Goal: Information Seeking & Learning: Check status

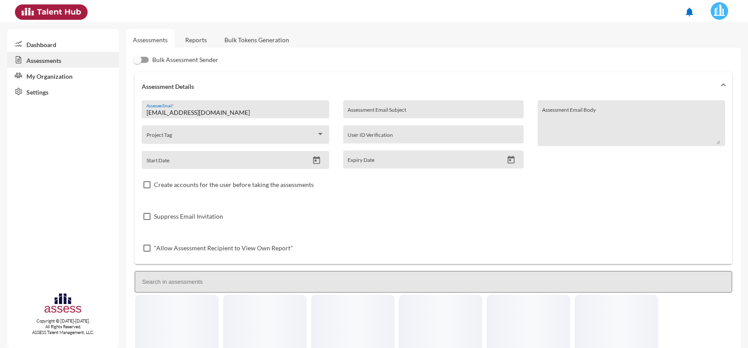
scroll to position [110, 0]
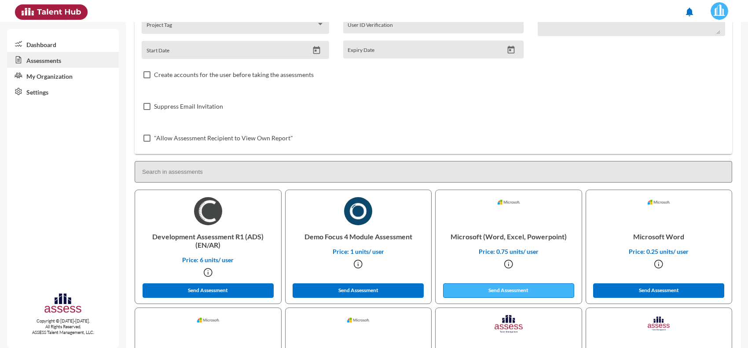
type input "[EMAIL_ADDRESS][DOMAIN_NAME]"
click at [483, 287] on button "Send Assessment" at bounding box center [508, 290] width 131 height 15
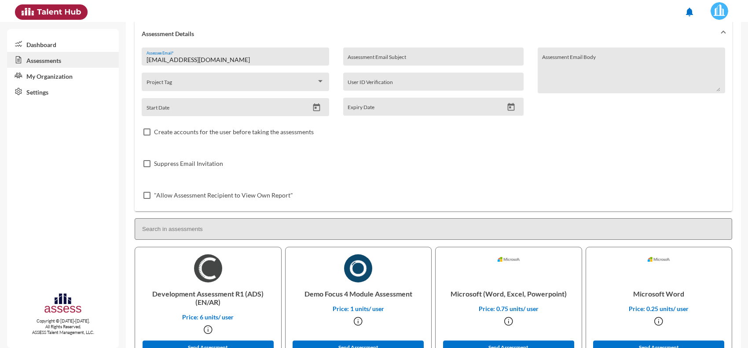
scroll to position [0, 0]
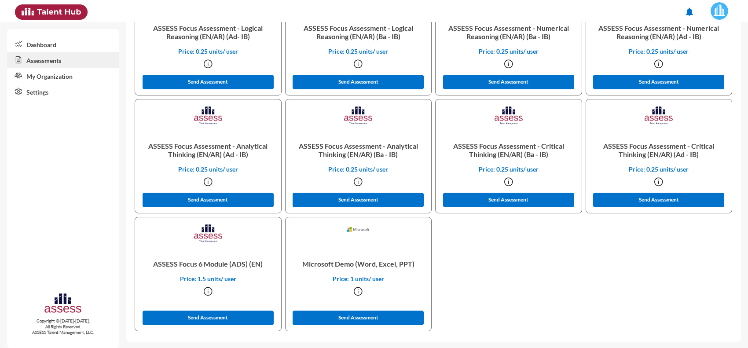
drag, startPoint x: 241, startPoint y: 89, endPoint x: 249, endPoint y: 151, distance: 62.5
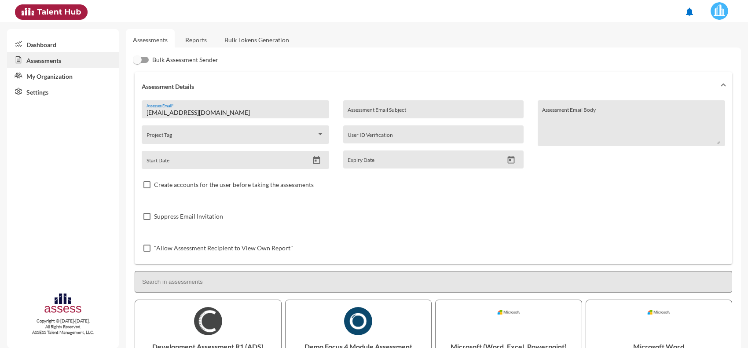
drag, startPoint x: 249, startPoint y: 151, endPoint x: 249, endPoint y: 66, distance: 84.5
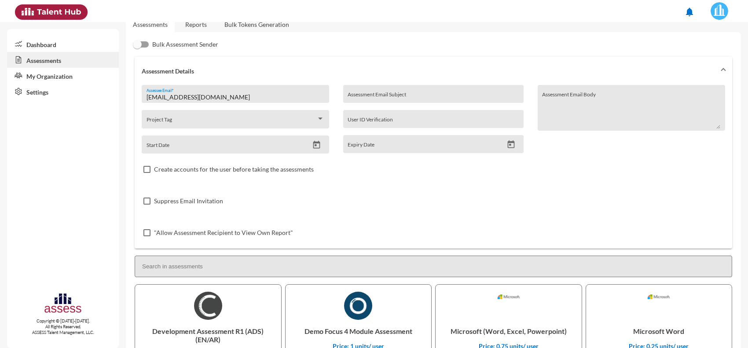
drag, startPoint x: 249, startPoint y: 66, endPoint x: 249, endPoint y: 84, distance: 17.2
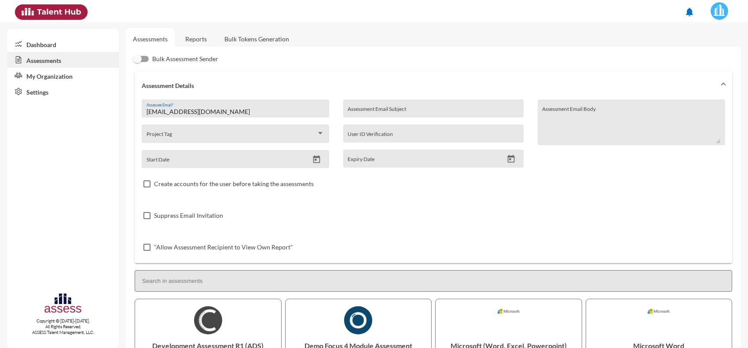
drag, startPoint x: 249, startPoint y: 80, endPoint x: 249, endPoint y: 60, distance: 20.2
click at [203, 43] on link "Reports" at bounding box center [196, 40] width 36 height 22
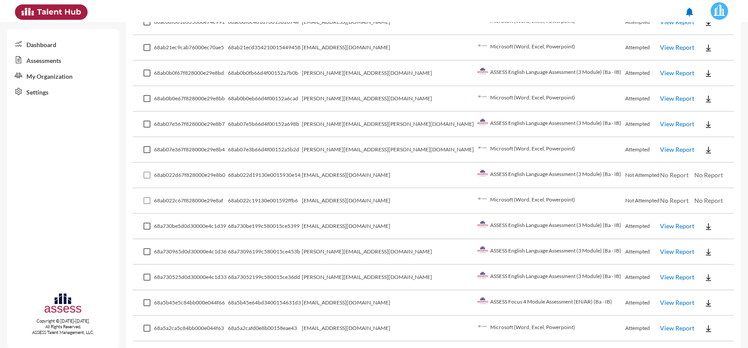
scroll to position [385, 0]
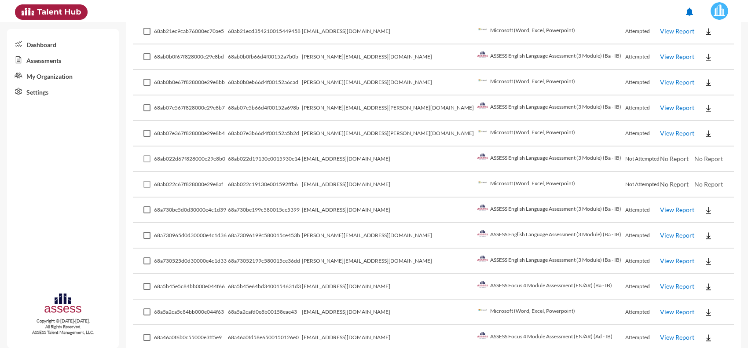
click at [660, 257] on link "View Report" at bounding box center [677, 260] width 34 height 7
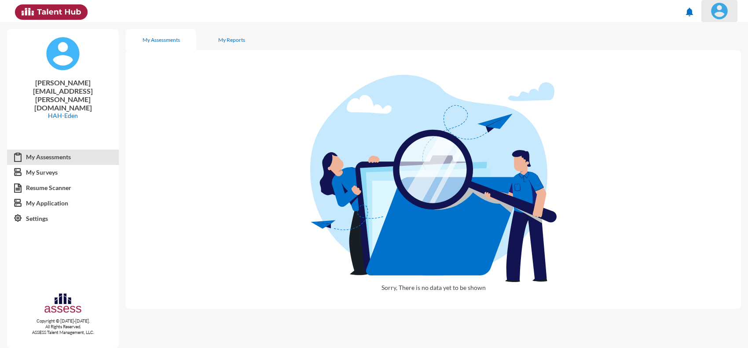
click at [715, 16] on img at bounding box center [720, 11] width 18 height 18
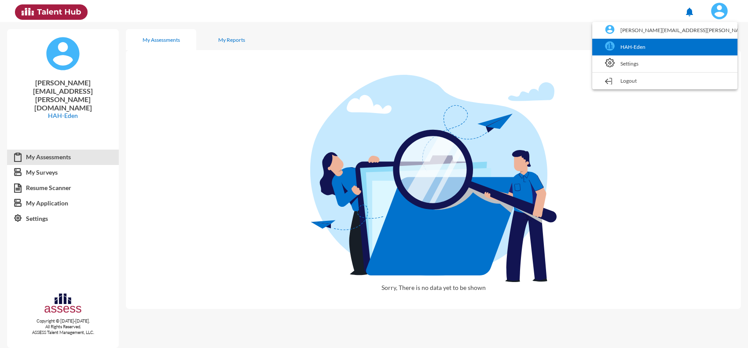
click at [696, 49] on link "HAH-Eden" at bounding box center [665, 47] width 136 height 17
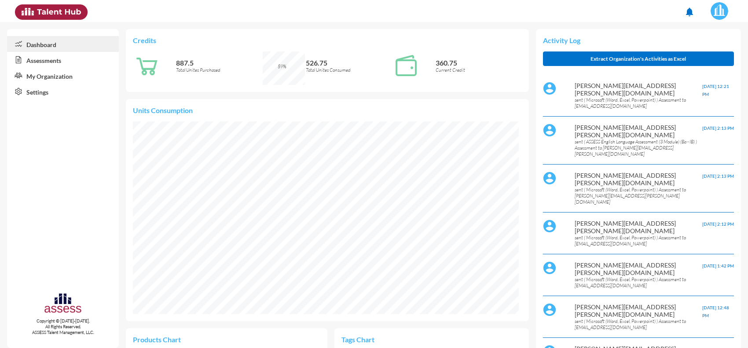
scroll to position [89, 179]
click at [60, 60] on link "Assessments" at bounding box center [63, 60] width 112 height 16
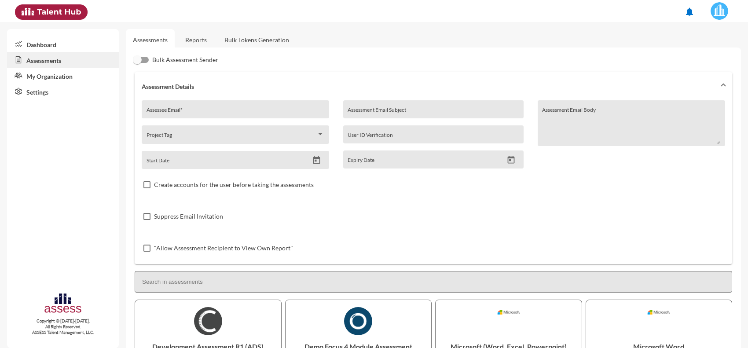
click at [196, 40] on link "Reports" at bounding box center [196, 40] width 36 height 22
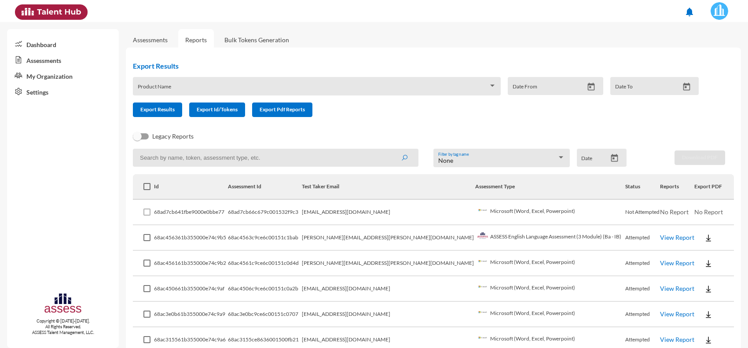
click at [407, 210] on td "rufidashawqi1472000@gmail.com" at bounding box center [388, 213] width 173 height 26
click at [406, 210] on td "rufidashawqi1472000@gmail.com" at bounding box center [388, 213] width 173 height 26
click at [416, 232] on td "hany.abdelhamid@eden-fm.com" at bounding box center [388, 238] width 173 height 26
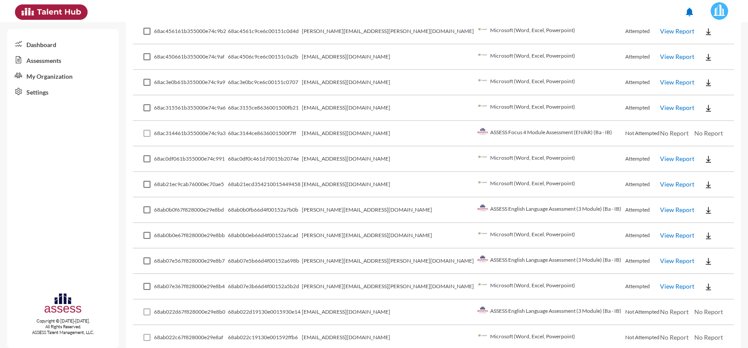
scroll to position [232, 0]
click at [660, 207] on link "View Report" at bounding box center [677, 208] width 34 height 7
click at [660, 232] on link "View Report" at bounding box center [677, 234] width 34 height 7
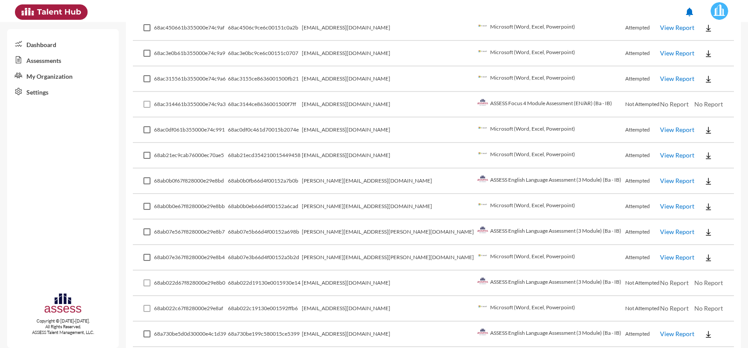
scroll to position [287, 0]
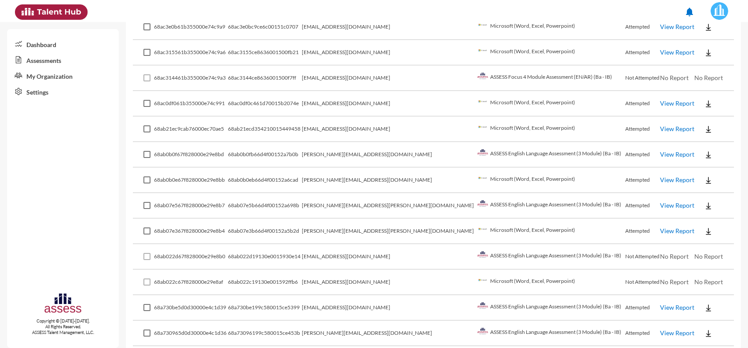
click at [660, 227] on link "View Report" at bounding box center [677, 230] width 34 height 7
click at [663, 227] on link "View Report" at bounding box center [677, 230] width 34 height 7
click at [660, 202] on link "View Report" at bounding box center [677, 205] width 34 height 7
click at [660, 203] on link "View Report" at bounding box center [677, 205] width 34 height 7
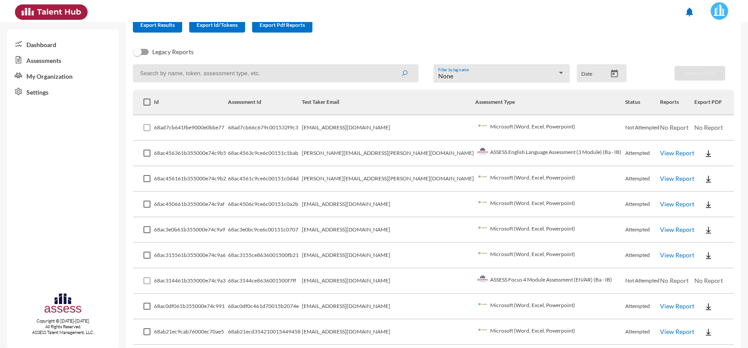
scroll to position [67, 0]
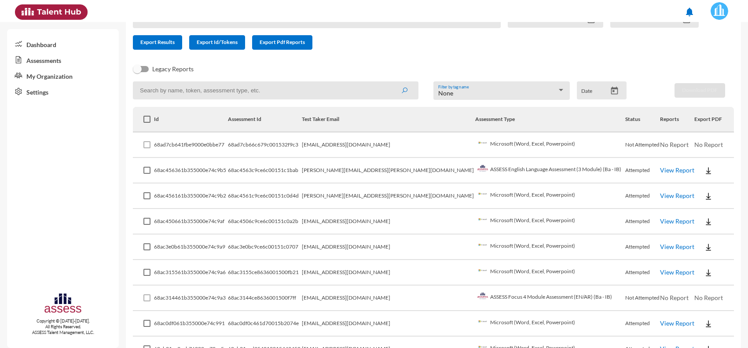
click at [661, 171] on link "View Report" at bounding box center [677, 169] width 34 height 7
click at [663, 196] on link "View Report" at bounding box center [677, 195] width 34 height 7
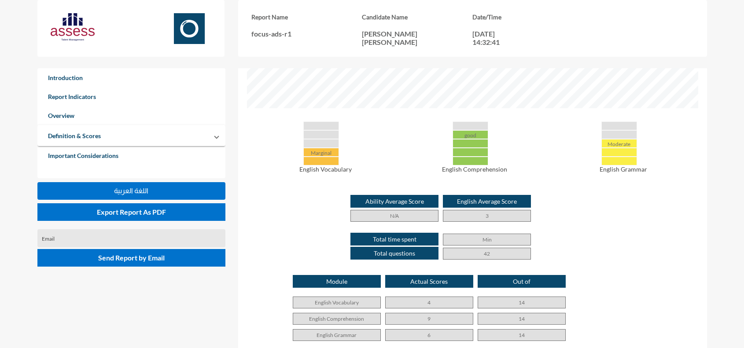
scroll to position [405, 0]
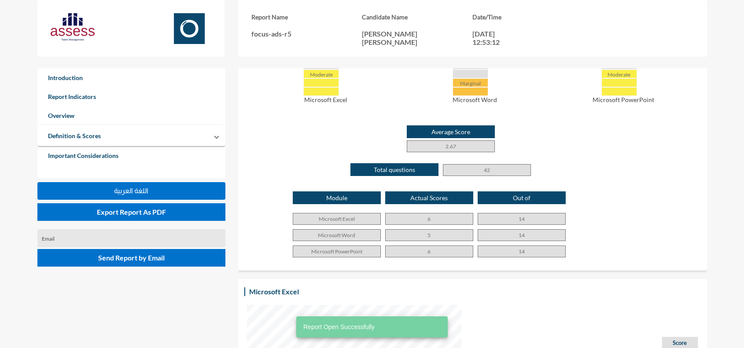
scroll to position [427, 0]
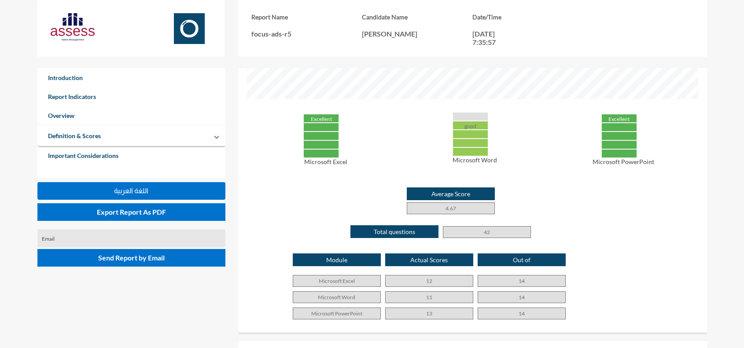
scroll to position [385, 0]
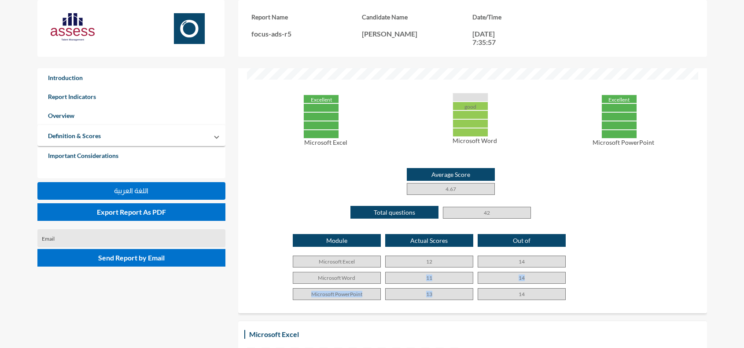
drag, startPoint x: 458, startPoint y: 270, endPoint x: 464, endPoint y: 293, distance: 24.7
click at [464, 293] on div "Module Actual Scores Out of Microsoft Excel 12 14 Microsoft Word 11 14 Microsof…" at bounding box center [472, 269] width 451 height 70
click at [546, 188] on div "Average Score 4.67" at bounding box center [471, 181] width 243 height 27
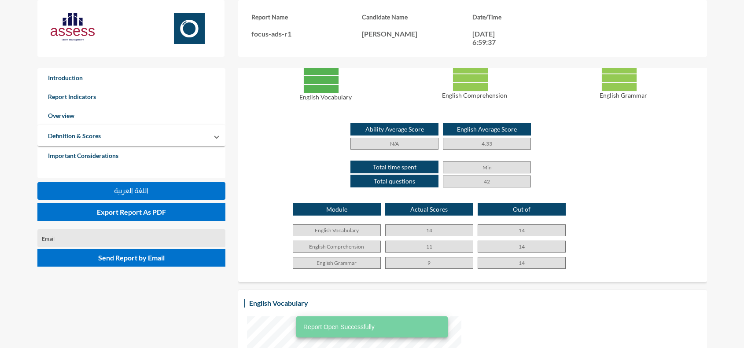
scroll to position [495, 0]
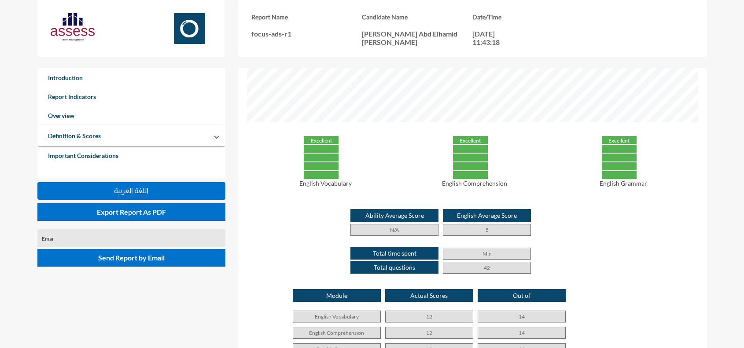
scroll to position [440, 0]
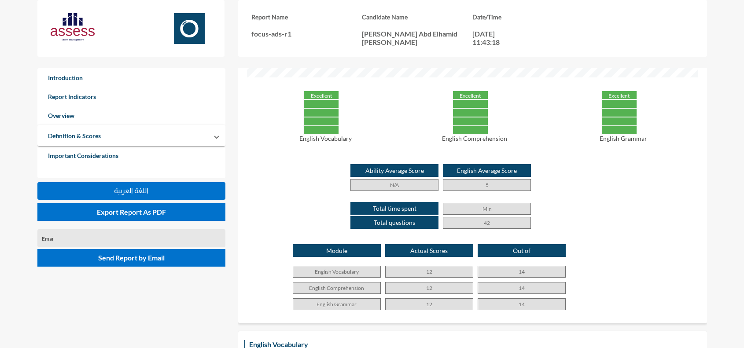
click at [490, 180] on p "5" at bounding box center [487, 185] width 88 height 12
click at [489, 183] on p "5" at bounding box center [487, 185] width 88 height 12
click at [488, 186] on p "5" at bounding box center [487, 185] width 88 height 12
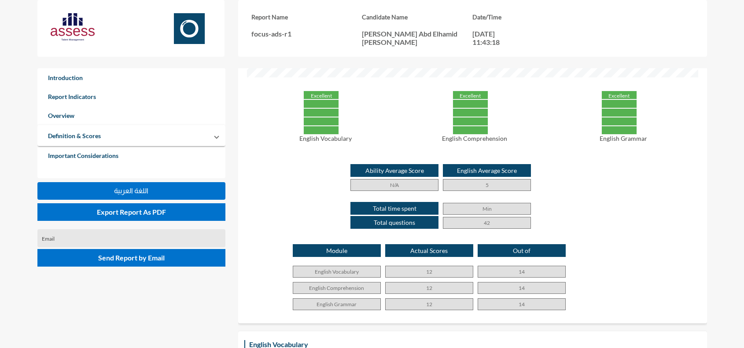
click at [488, 186] on p "5" at bounding box center [487, 185] width 88 height 12
click at [482, 216] on div "Min 42" at bounding box center [487, 216] width 88 height 26
click at [486, 210] on p "Min" at bounding box center [487, 209] width 88 height 12
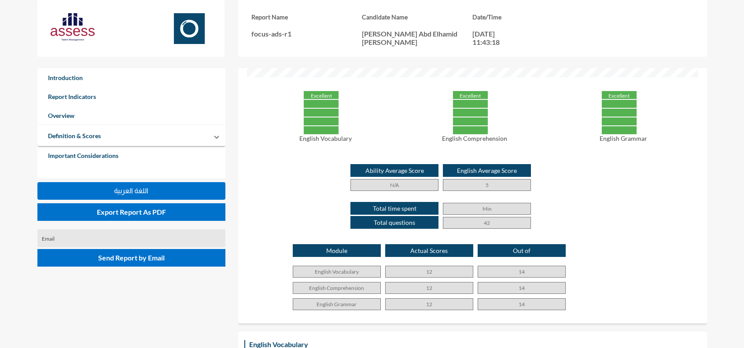
click at [486, 210] on p "Min" at bounding box center [487, 209] width 88 height 12
click at [397, 184] on p "N/A" at bounding box center [394, 185] width 88 height 12
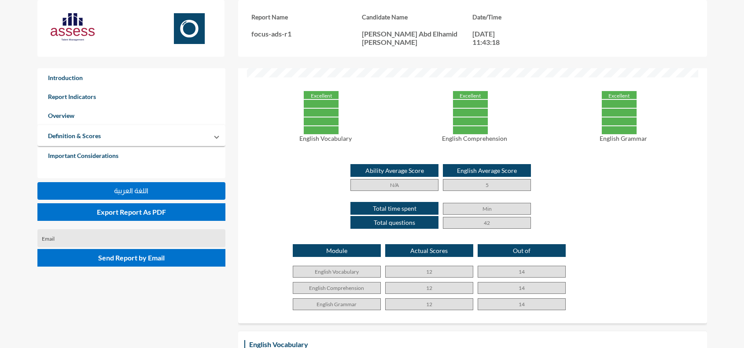
click at [404, 212] on p "Total time spent" at bounding box center [394, 208] width 88 height 13
click at [404, 211] on p "Total time spent" at bounding box center [394, 208] width 88 height 13
click at [404, 215] on div "Total time spent Total questions" at bounding box center [394, 216] width 88 height 29
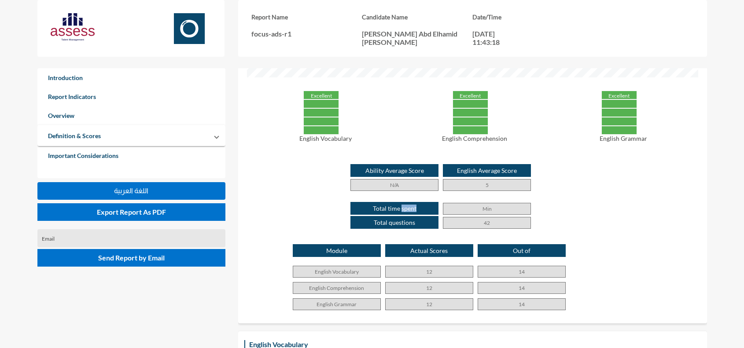
click at [404, 215] on div "Total time spent Total questions" at bounding box center [394, 216] width 88 height 29
click at [406, 221] on p "Total questions" at bounding box center [394, 222] width 88 height 13
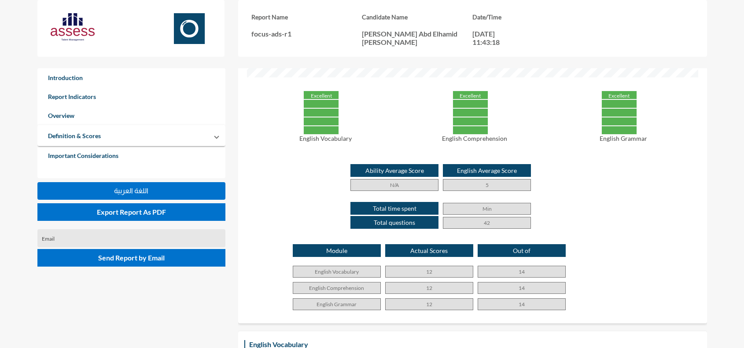
click at [385, 135] on p "English Vocabulary" at bounding box center [326, 138] width 140 height 7
click at [320, 96] on div "Excellent" at bounding box center [321, 95] width 36 height 9
drag, startPoint x: 320, startPoint y: 96, endPoint x: 322, endPoint y: 127, distance: 30.9
click at [322, 127] on div "Excellent English Vocabulary" at bounding box center [321, 116] width 149 height 51
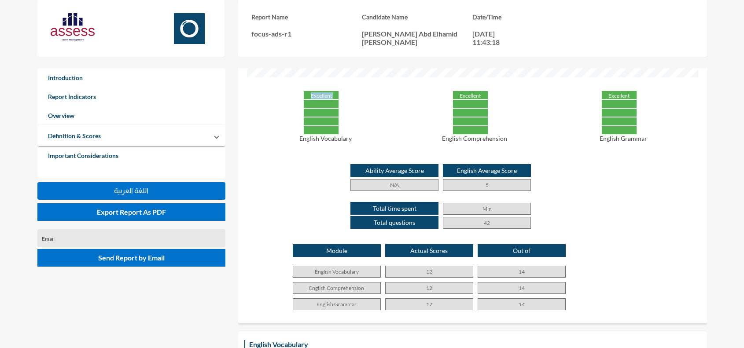
click at [320, 134] on div at bounding box center [321, 130] width 36 height 9
click at [320, 137] on p "English Vocabulary" at bounding box center [326, 138] width 140 height 7
drag, startPoint x: 320, startPoint y: 137, endPoint x: 322, endPoint y: 84, distance: 52.8
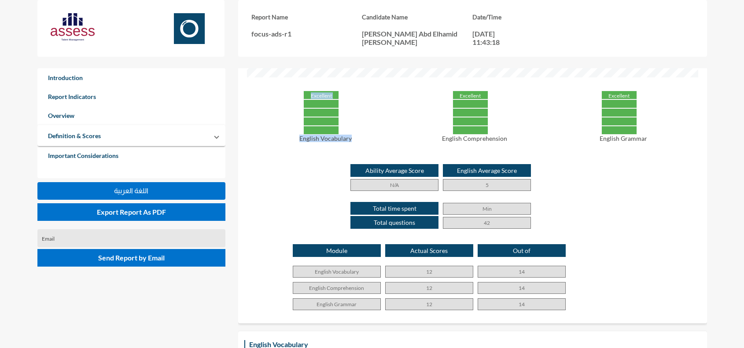
click at [322, 84] on div "Overview Excellent English Vocabulary Excellent English Comprehension Excellent…" at bounding box center [472, 75] width 451 height 480
click at [367, 117] on div "Excellent English Vocabulary" at bounding box center [321, 116] width 149 height 51
click at [473, 97] on div "Excellent" at bounding box center [470, 95] width 36 height 9
drag, startPoint x: 473, startPoint y: 97, endPoint x: 478, endPoint y: 139, distance: 43.0
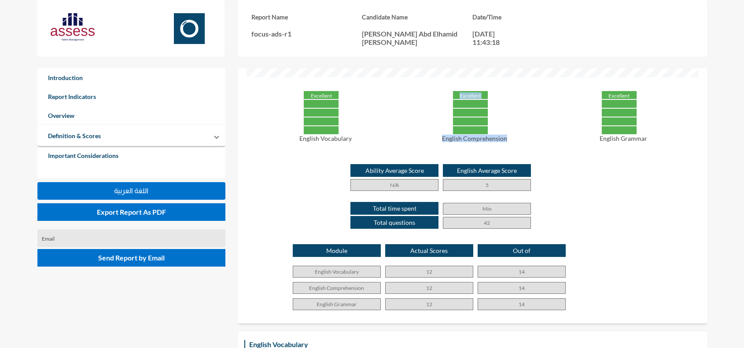
click at [478, 139] on div "Excellent English Comprehension" at bounding box center [470, 116] width 149 height 51
click at [478, 139] on p "English Comprehension" at bounding box center [474, 138] width 140 height 7
drag, startPoint x: 478, startPoint y: 139, endPoint x: 474, endPoint y: 88, distance: 51.2
click at [474, 88] on div "Overview Excellent English Vocabulary Excellent English Comprehension Excellent…" at bounding box center [472, 75] width 451 height 480
click at [412, 104] on div "Excellent English Comprehension" at bounding box center [470, 116] width 149 height 51
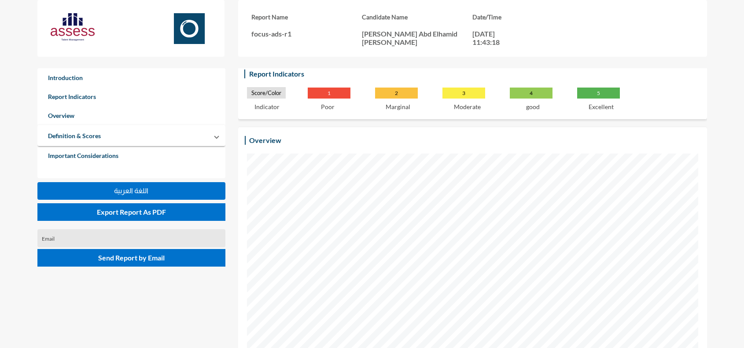
scroll to position [110, 0]
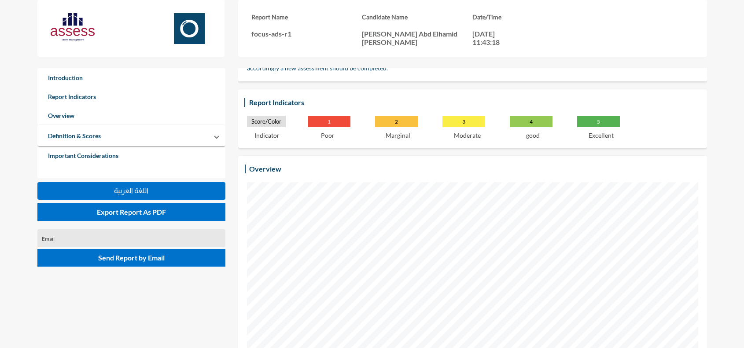
click at [394, 36] on p "Hany Abd Elhamid Sayed Ahmed" at bounding box center [417, 37] width 110 height 17
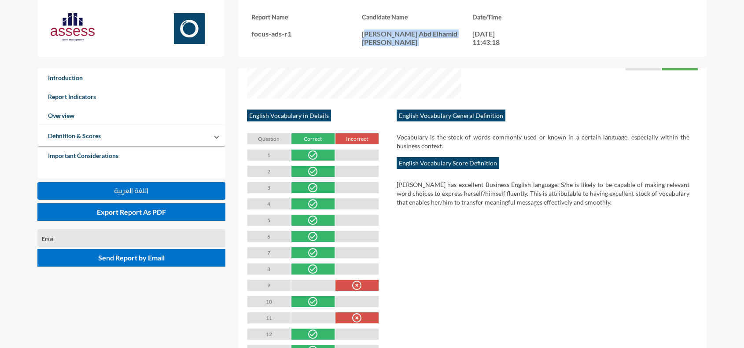
scroll to position [825, 0]
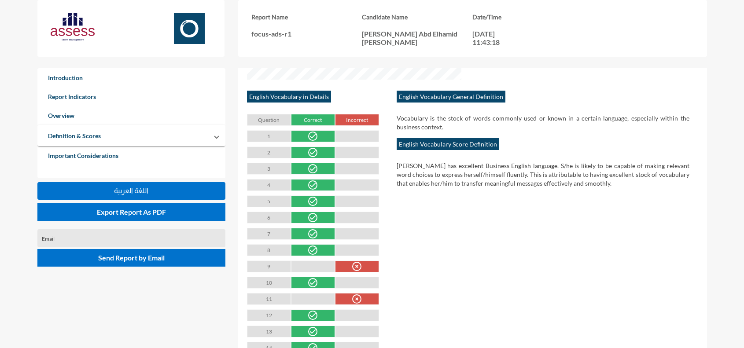
click at [431, 172] on div "Hany has excellent Business English language. S/he is likely to be capable of m…" at bounding box center [542, 174] width 293 height 26
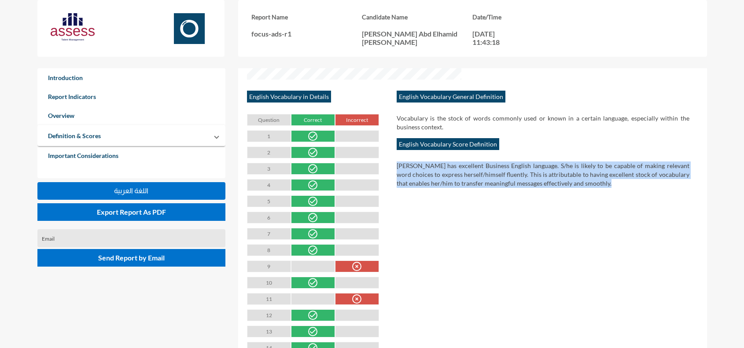
drag, startPoint x: 431, startPoint y: 172, endPoint x: 435, endPoint y: 186, distance: 14.1
click at [435, 186] on div "Hany has excellent Business English language. S/he is likely to be capable of m…" at bounding box center [542, 174] width 293 height 26
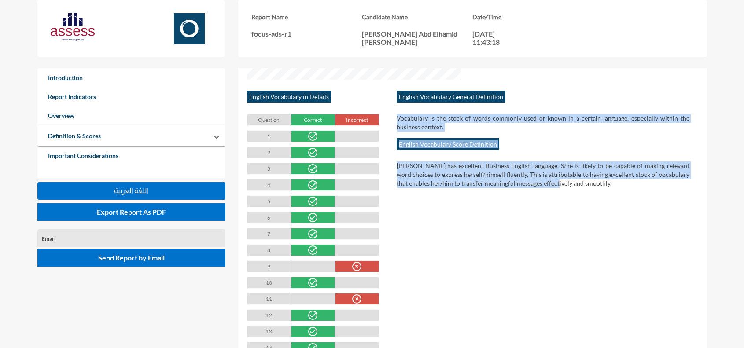
drag, startPoint x: 546, startPoint y: 187, endPoint x: 383, endPoint y: 103, distance: 183.2
click at [383, 103] on div "English Vocabulary in Details Question Correct Incorrect 1 1 2 1 3 1 4 1 5 1 6 …" at bounding box center [472, 225] width 451 height 265
click at [421, 172] on div "Hany has excellent Business English language. S/he is likely to be capable of m…" at bounding box center [542, 174] width 293 height 26
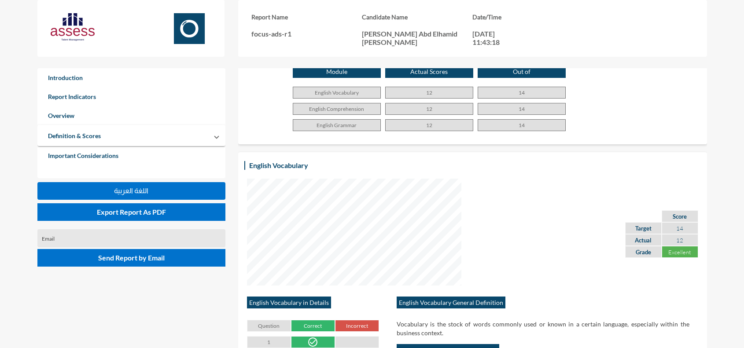
scroll to position [550, 0]
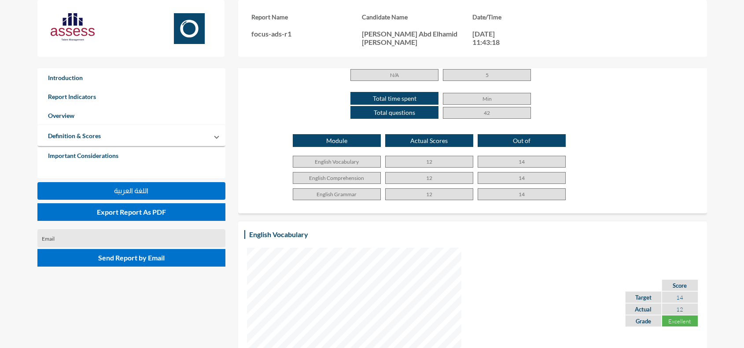
click at [326, 160] on p "English Vocabulary" at bounding box center [337, 162] width 88 height 12
drag, startPoint x: 326, startPoint y: 160, endPoint x: 522, endPoint y: 187, distance: 197.3
click at [522, 187] on div "Module Actual Scores Out of English Vocabulary 12 14 English Comprehension 12 1…" at bounding box center [472, 169] width 451 height 70
click at [515, 190] on p "14" at bounding box center [521, 194] width 88 height 12
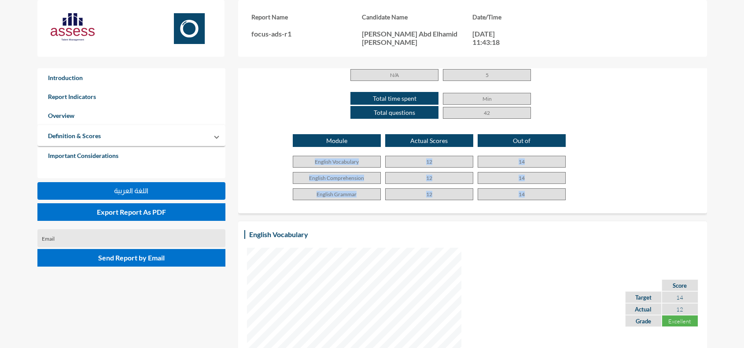
click at [520, 192] on p "14" at bounding box center [521, 194] width 88 height 12
click at [516, 192] on p "14" at bounding box center [521, 194] width 88 height 12
drag, startPoint x: 516, startPoint y: 192, endPoint x: 436, endPoint y: 81, distance: 137.5
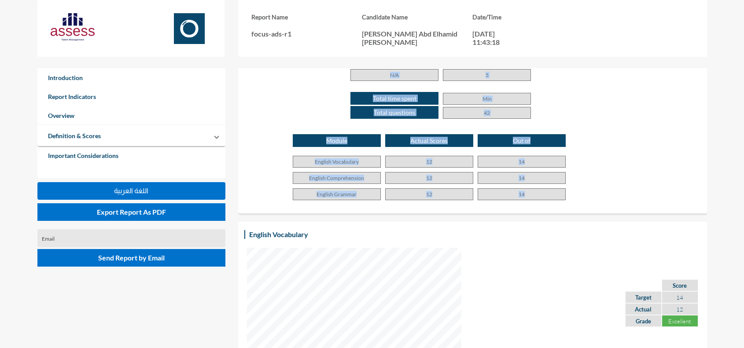
click at [437, 137] on p "Actual Scores" at bounding box center [429, 140] width 88 height 13
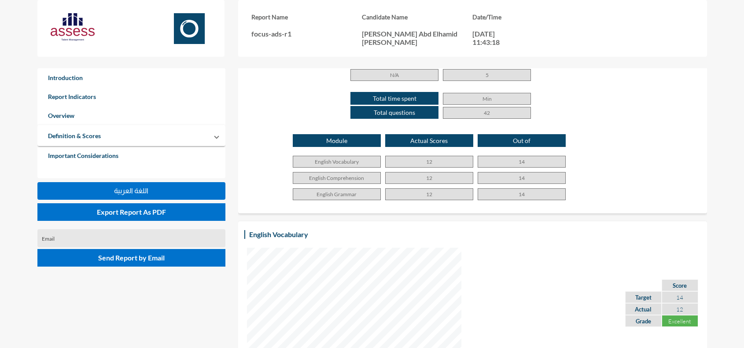
click at [386, 97] on p "Total time spent" at bounding box center [394, 98] width 88 height 13
drag, startPoint x: 386, startPoint y: 97, endPoint x: 418, endPoint y: 157, distance: 68.1
click at [418, 157] on p "12" at bounding box center [429, 162] width 88 height 12
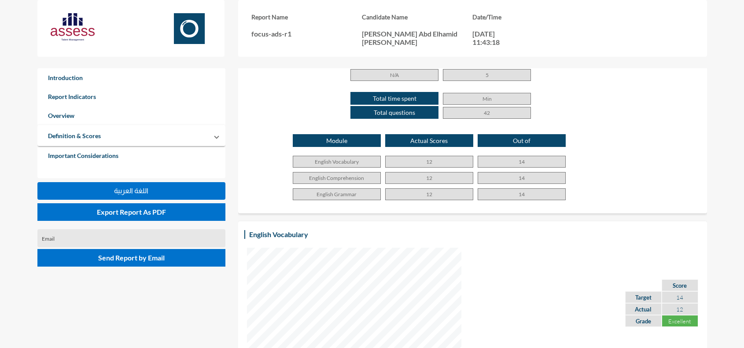
click at [358, 142] on p "Module" at bounding box center [337, 140] width 88 height 13
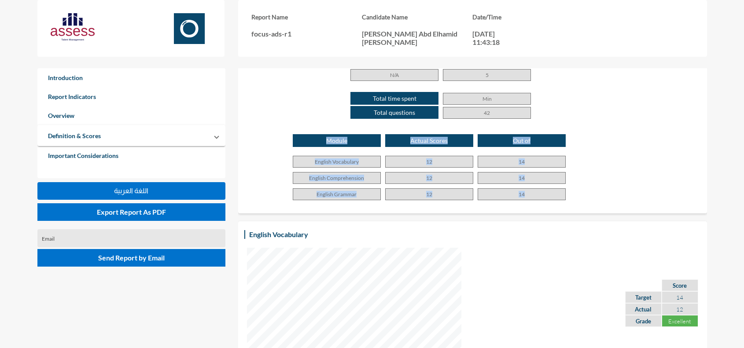
drag, startPoint x: 358, startPoint y: 142, endPoint x: 403, endPoint y: 186, distance: 63.2
click at [403, 186] on div "Module Actual Scores Out of English Vocabulary 12 14 English Comprehension 12 1…" at bounding box center [472, 169] width 451 height 70
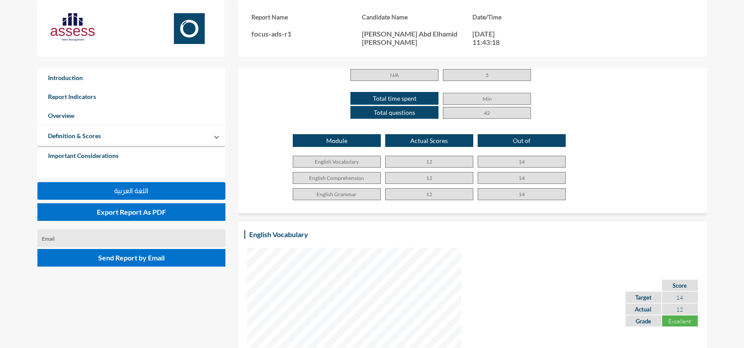
click at [403, 186] on div "Module Actual Scores Out of English Vocabulary 12 14 English Comprehension 12 1…" at bounding box center [472, 169] width 451 height 70
drag, startPoint x: 403, startPoint y: 186, endPoint x: 370, endPoint y: 124, distance: 70.1
click at [376, 77] on p "N/A" at bounding box center [394, 75] width 88 height 12
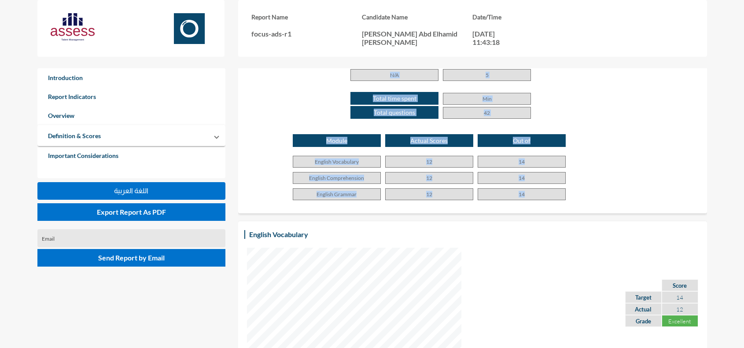
drag, startPoint x: 376, startPoint y: 77, endPoint x: 531, endPoint y: 205, distance: 200.6
click at [532, 197] on p "14" at bounding box center [521, 194] width 88 height 12
drag, startPoint x: 532, startPoint y: 197, endPoint x: 382, endPoint y: 72, distance: 195.6
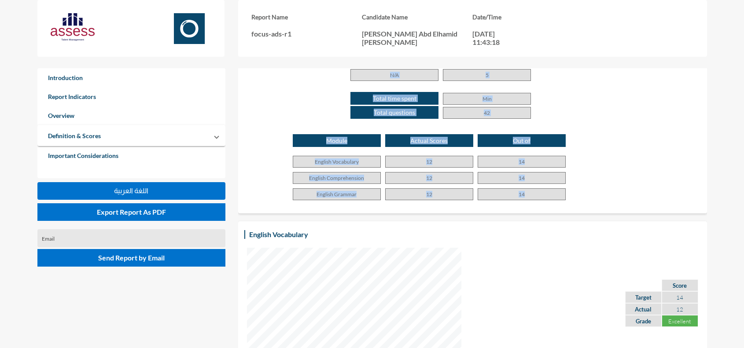
click at [381, 75] on p "N/A" at bounding box center [394, 75] width 88 height 12
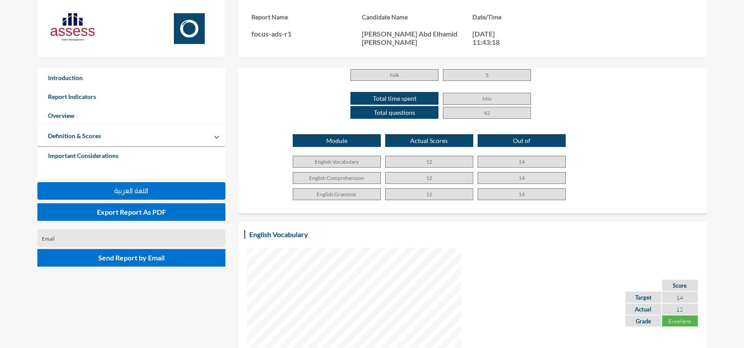
click at [381, 75] on p "N/A" at bounding box center [394, 75] width 88 height 12
drag, startPoint x: 381, startPoint y: 75, endPoint x: 480, endPoint y: 196, distance: 156.0
click at [480, 196] on p "14" at bounding box center [521, 194] width 88 height 12
click at [496, 191] on p "14" at bounding box center [521, 194] width 88 height 12
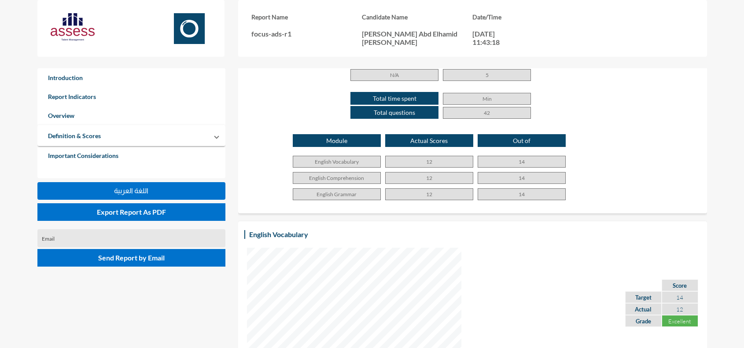
drag, startPoint x: 496, startPoint y: 191, endPoint x: 375, endPoint y: 65, distance: 174.6
click at [379, 76] on p "N/A" at bounding box center [394, 75] width 88 height 12
drag, startPoint x: 380, startPoint y: 76, endPoint x: 441, endPoint y: 207, distance: 144.7
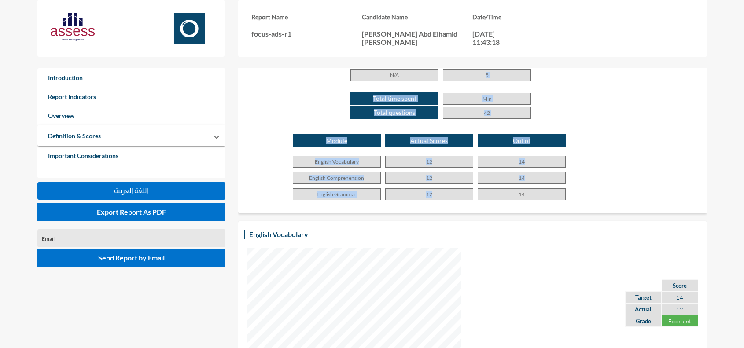
drag, startPoint x: 438, startPoint y: 197, endPoint x: 401, endPoint y: 70, distance: 132.6
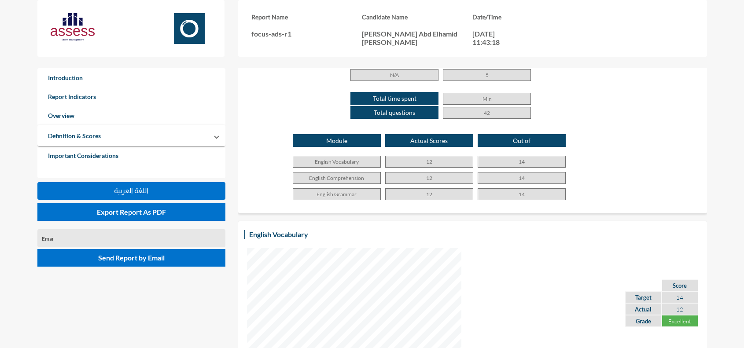
click at [392, 76] on p "N/A" at bounding box center [394, 75] width 88 height 12
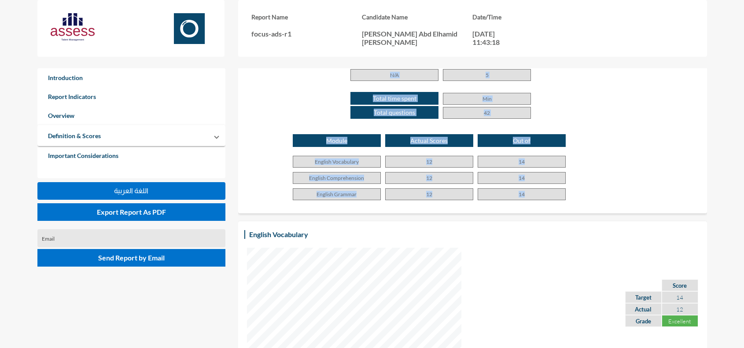
drag, startPoint x: 392, startPoint y: 76, endPoint x: 456, endPoint y: 192, distance: 133.0
click at [456, 192] on p "12" at bounding box center [429, 194] width 88 height 12
click at [507, 194] on p "14" at bounding box center [521, 194] width 88 height 12
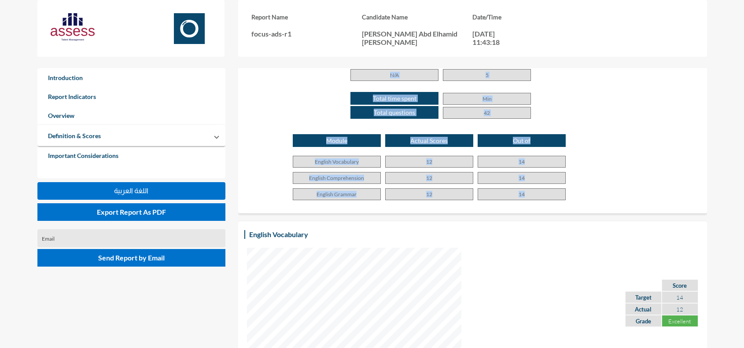
click at [507, 194] on p "14" at bounding box center [521, 194] width 88 height 12
click at [521, 191] on p "14" at bounding box center [521, 194] width 88 height 12
drag, startPoint x: 533, startPoint y: 193, endPoint x: 362, endPoint y: 75, distance: 207.9
click at [362, 75] on p "N/A" at bounding box center [394, 75] width 88 height 12
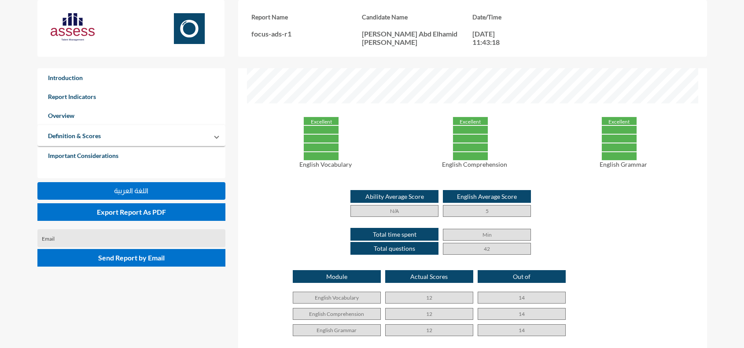
scroll to position [385, 0]
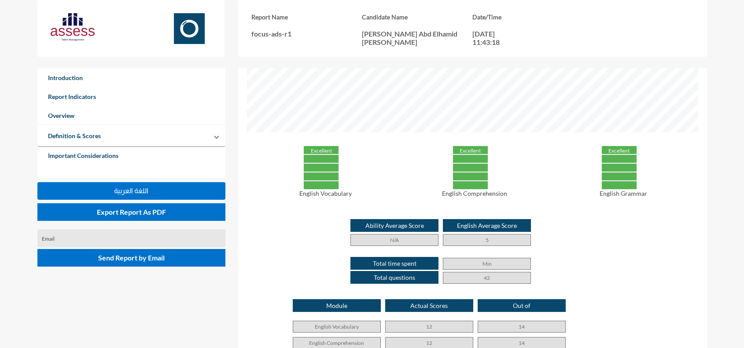
click at [313, 150] on div "Excellent" at bounding box center [321, 150] width 36 height 9
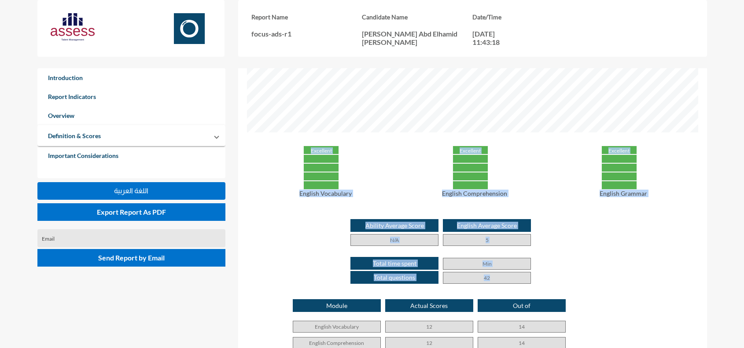
drag, startPoint x: 313, startPoint y: 150, endPoint x: 494, endPoint y: 276, distance: 220.8
click at [494, 276] on div "Overview Excellent English Vocabulary Excellent English Comprehension Excellent…" at bounding box center [472, 130] width 451 height 480
click at [500, 275] on p "42" at bounding box center [487, 278] width 88 height 12
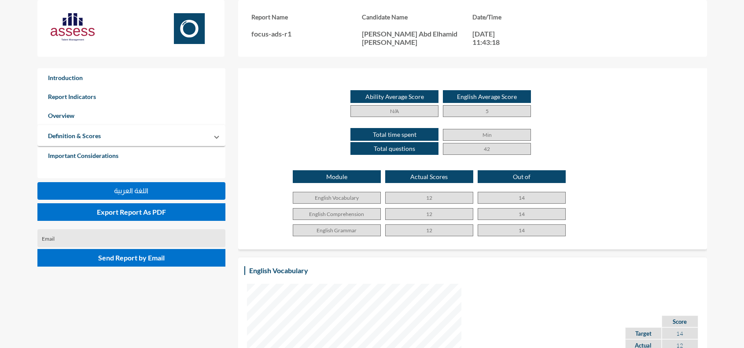
scroll to position [605, 0]
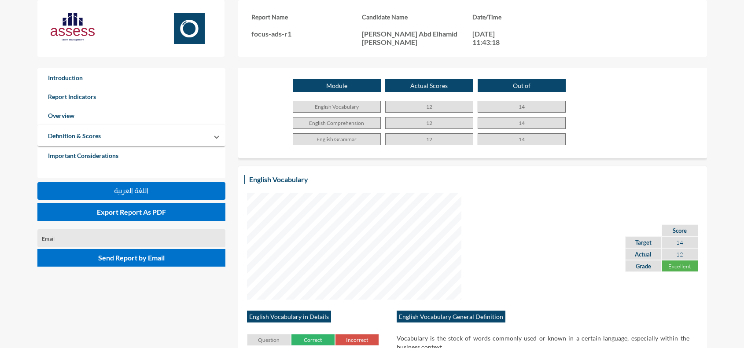
drag, startPoint x: 527, startPoint y: 139, endPoint x: 428, endPoint y: 64, distance: 125.0
click at [426, 97] on div "Module Actual Scores Out of English Vocabulary 12 14 English Comprehension 12 1…" at bounding box center [472, 114] width 451 height 70
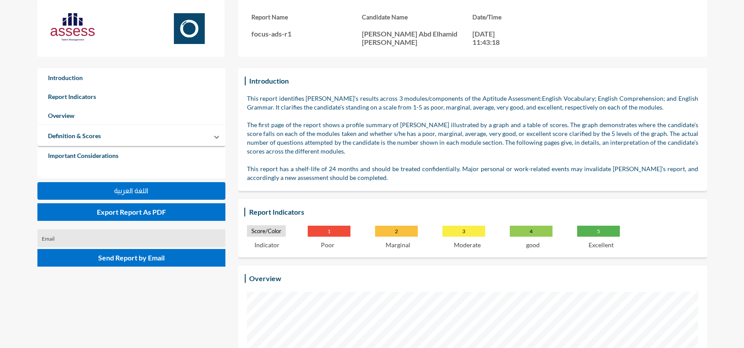
scroll to position [0, 0]
drag, startPoint x: 408, startPoint y: 139, endPoint x: 407, endPoint y: 120, distance: 19.4
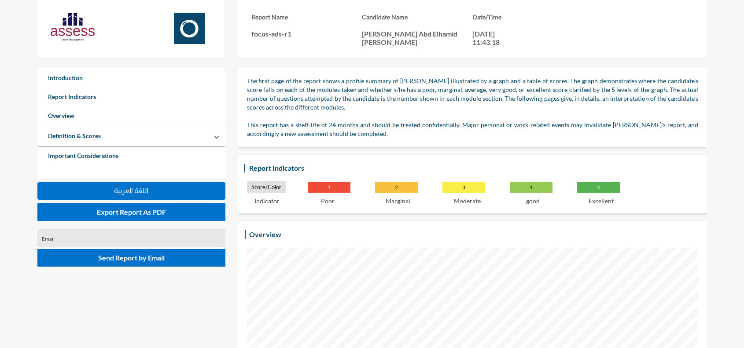
drag, startPoint x: 406, startPoint y: 122, endPoint x: 399, endPoint y: 155, distance: 33.7
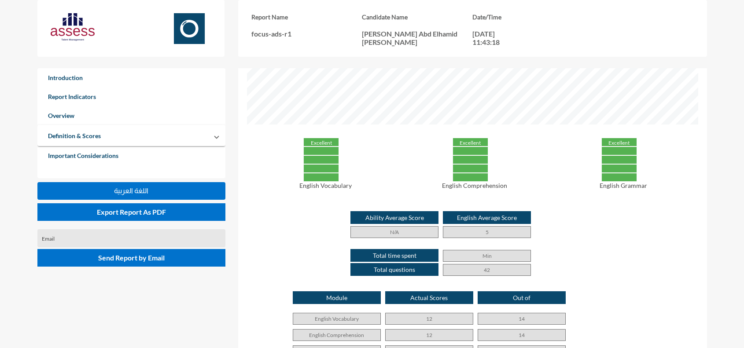
drag, startPoint x: 399, startPoint y: 155, endPoint x: 394, endPoint y: 185, distance: 30.2
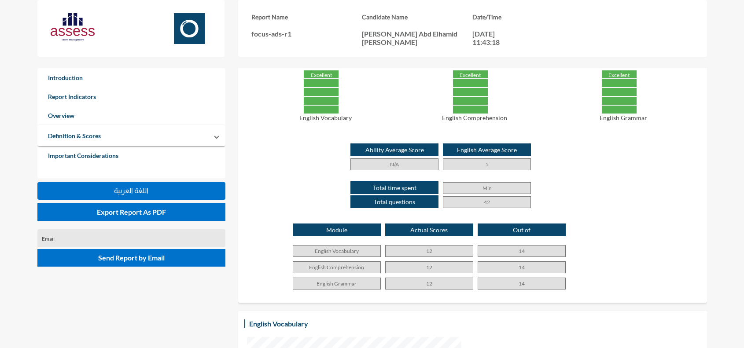
scroll to position [451, 0]
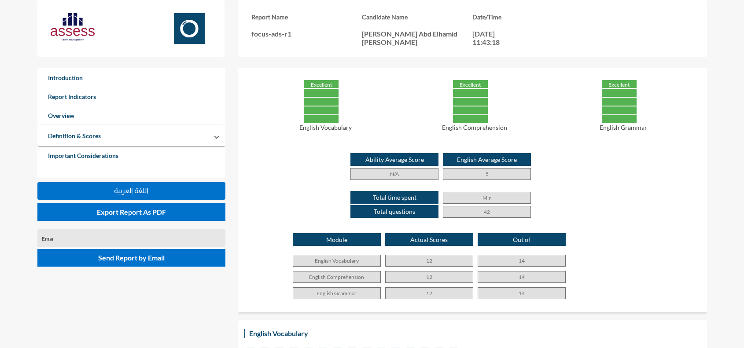
drag, startPoint x: 394, startPoint y: 192, endPoint x: 391, endPoint y: 173, distance: 19.2
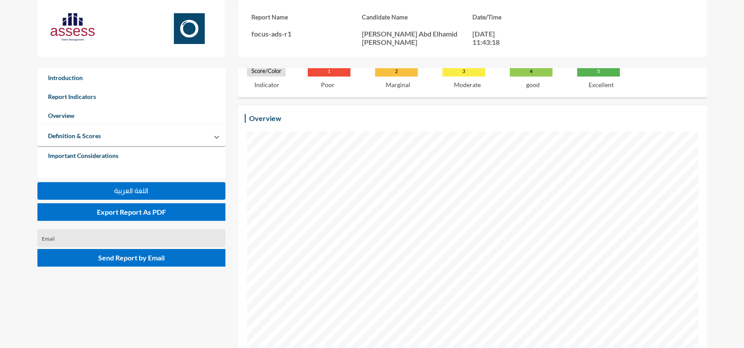
drag, startPoint x: 391, startPoint y: 173, endPoint x: 388, endPoint y: 143, distance: 29.6
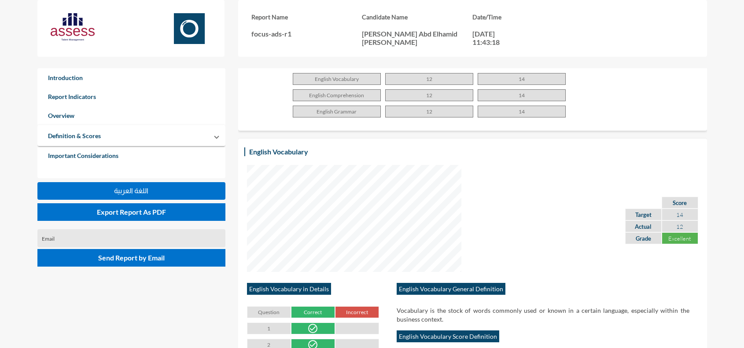
scroll to position [636, 0]
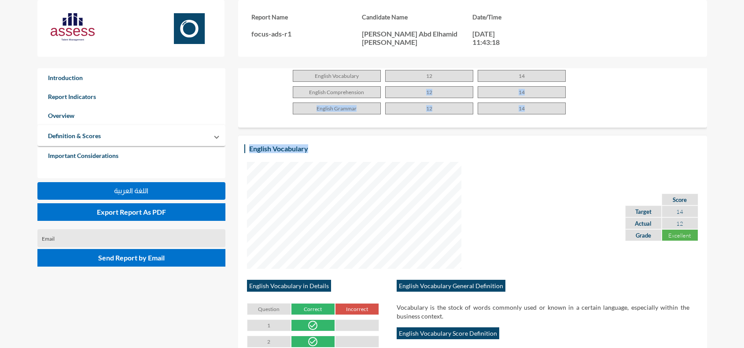
drag, startPoint x: 388, startPoint y: 152, endPoint x: 388, endPoint y: 95, distance: 56.8
click at [396, 113] on p "12" at bounding box center [429, 109] width 88 height 12
drag, startPoint x: 527, startPoint y: 104, endPoint x: 490, endPoint y: 75, distance: 47.4
click at [490, 75] on div "Module Actual Scores Out of English Vocabulary 12 14 English Comprehension 12 1…" at bounding box center [472, 83] width 451 height 70
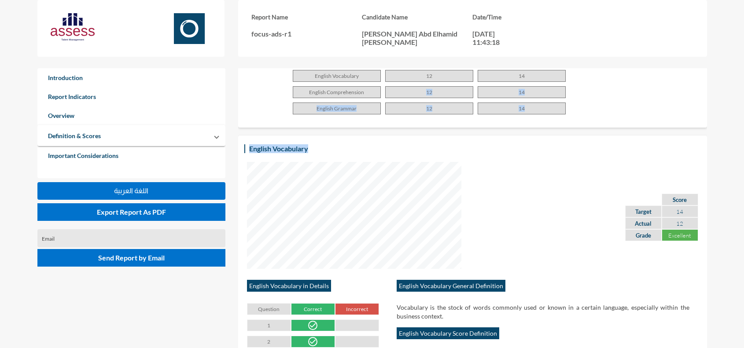
click at [477, 95] on p "14" at bounding box center [521, 92] width 88 height 12
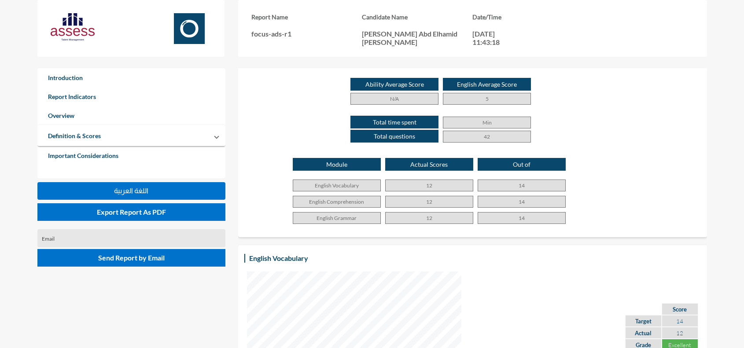
scroll to position [526, 0]
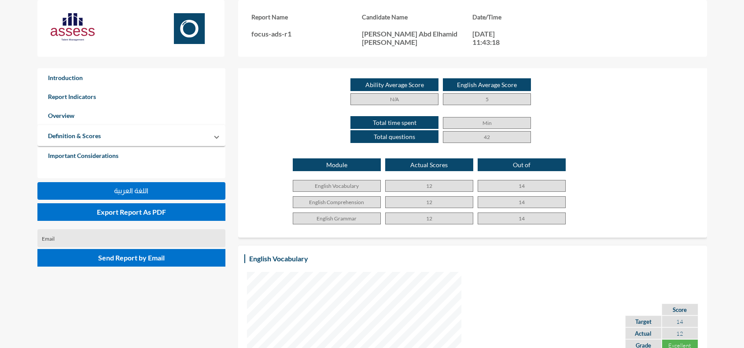
drag, startPoint x: 540, startPoint y: 220, endPoint x: 490, endPoint y: 128, distance: 105.1
click at [489, 131] on p "42" at bounding box center [487, 137] width 88 height 12
drag, startPoint x: 501, startPoint y: 205, endPoint x: 478, endPoint y: 141, distance: 67.6
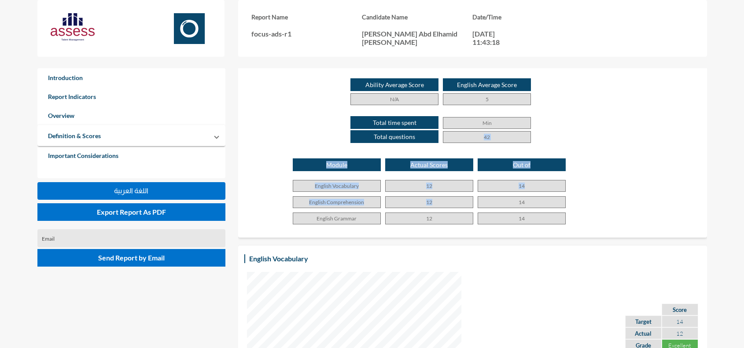
click at [466, 181] on p "12" at bounding box center [429, 186] width 88 height 12
drag, startPoint x: 479, startPoint y: 179, endPoint x: 456, endPoint y: 128, distance: 55.1
click at [454, 131] on p "42" at bounding box center [487, 137] width 88 height 12
drag, startPoint x: 538, startPoint y: 220, endPoint x: 482, endPoint y: 95, distance: 137.7
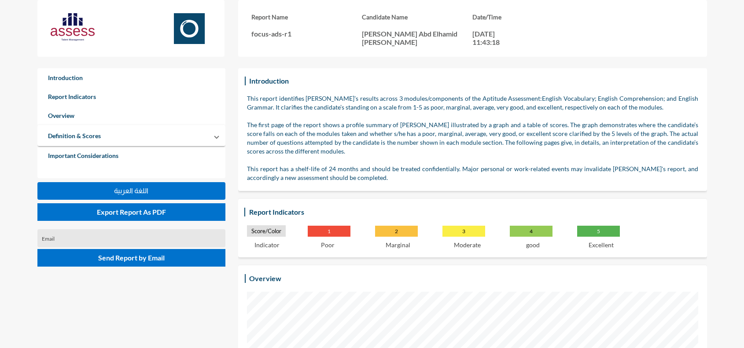
scroll to position [0, 0]
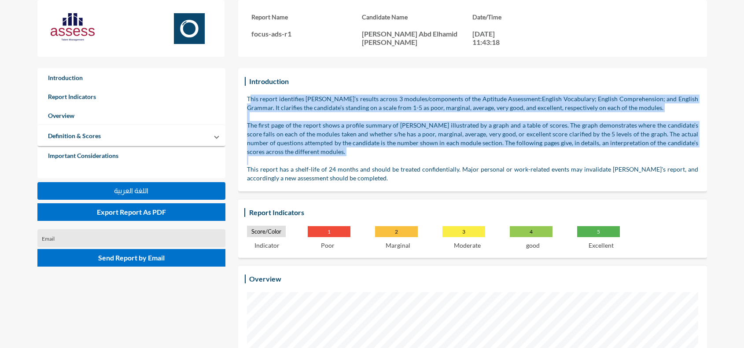
drag, startPoint x: 252, startPoint y: 100, endPoint x: 315, endPoint y: 160, distance: 86.9
click at [315, 160] on div "This report identifies Hany’s results across 3 modules/components of the Aptitu…" at bounding box center [472, 139] width 451 height 88
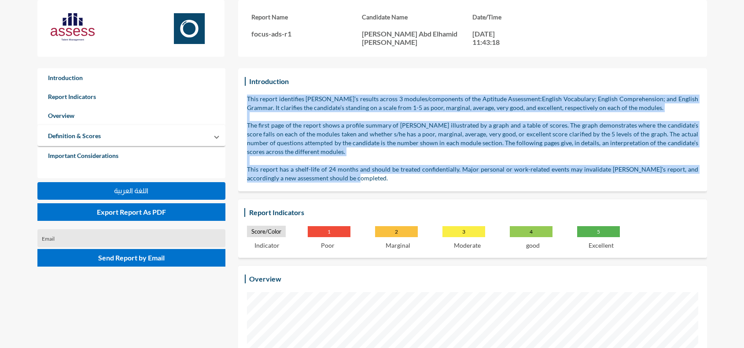
drag, startPoint x: 248, startPoint y: 97, endPoint x: 361, endPoint y: 179, distance: 140.0
click at [361, 179] on div "This report identifies Hany’s results across 3 modules/components of the Aptitu…" at bounding box center [472, 139] width 451 height 88
click at [361, 179] on p "This report has a shelf-life of 24 months and should be treated confidentially.…" at bounding box center [472, 174] width 451 height 18
drag, startPoint x: 359, startPoint y: 179, endPoint x: 285, endPoint y: 86, distance: 118.8
click at [285, 86] on div "Introduction This report identifies Hany’s results across 3 modules/components …" at bounding box center [472, 130] width 451 height 106
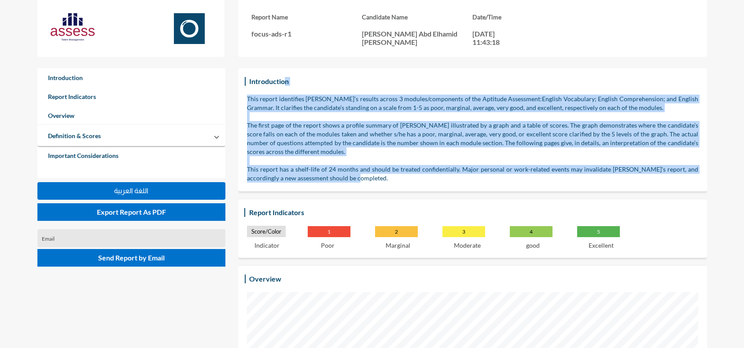
click at [285, 95] on p "This report identifies Hany’s results across 3 modules/components of the Aptitu…" at bounding box center [472, 104] width 451 height 18
drag, startPoint x: 245, startPoint y: 98, endPoint x: 318, endPoint y: 185, distance: 113.4
click at [318, 185] on div "Introduction This report identifies Hany’s results across 3 modules/components …" at bounding box center [472, 129] width 469 height 123
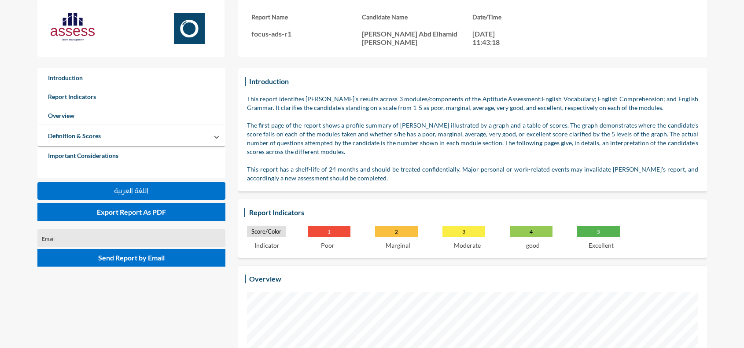
click at [447, 184] on div "Introduction This report identifies Hany’s results across 3 modules/components …" at bounding box center [472, 129] width 469 height 123
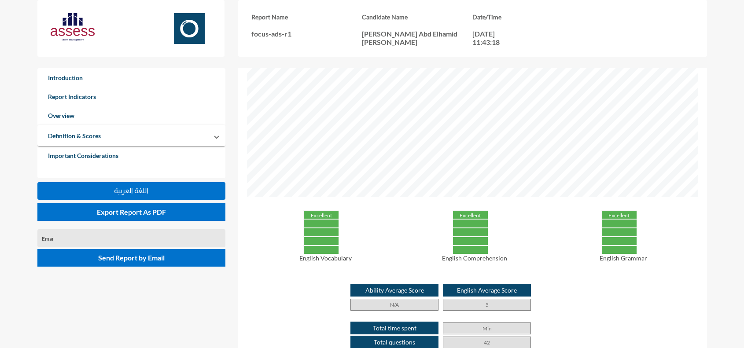
scroll to position [550, 0]
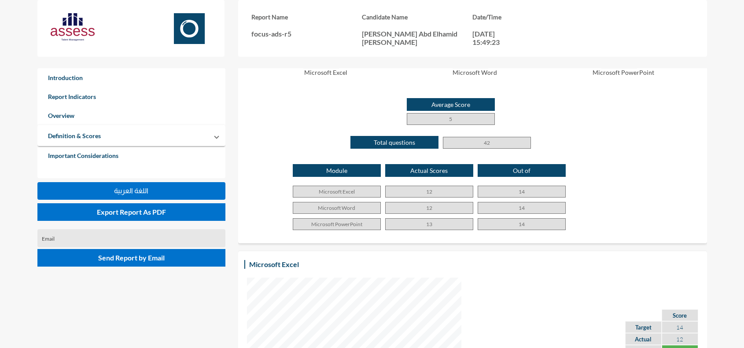
scroll to position [495, 0]
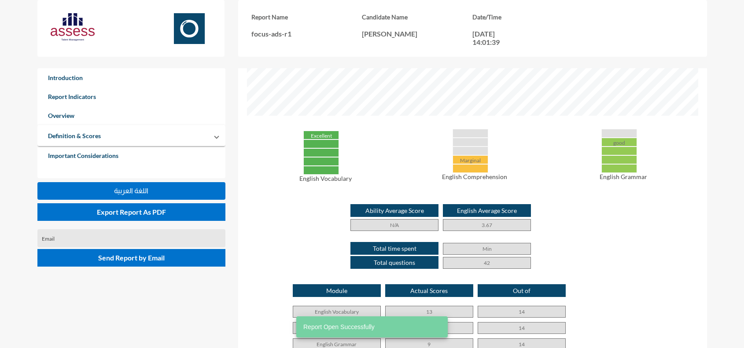
scroll to position [440, 0]
